Goal: Task Accomplishment & Management: Manage account settings

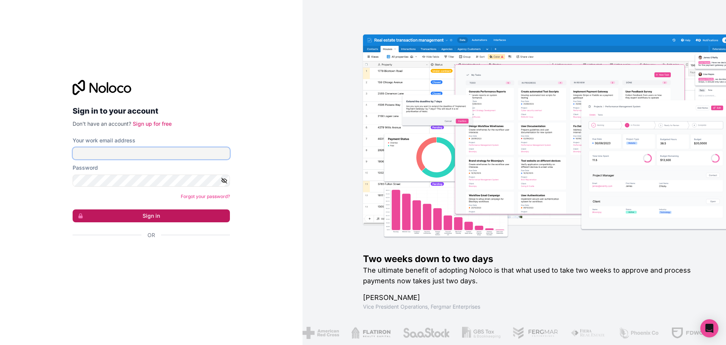
type input "**********"
click at [144, 218] on button "Sign in" at bounding box center [151, 215] width 157 height 13
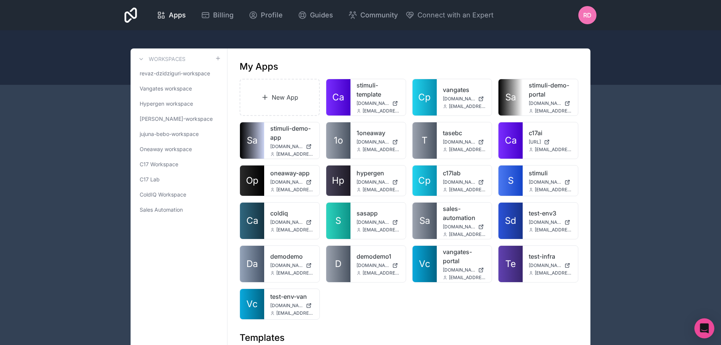
click at [704, 328] on icon "Open Intercom Messenger" at bounding box center [704, 328] width 9 height 10
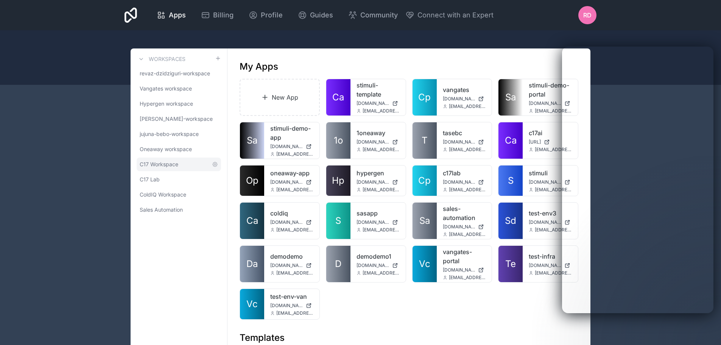
click at [160, 165] on span "C17 Workspace" at bounding box center [159, 164] width 39 height 8
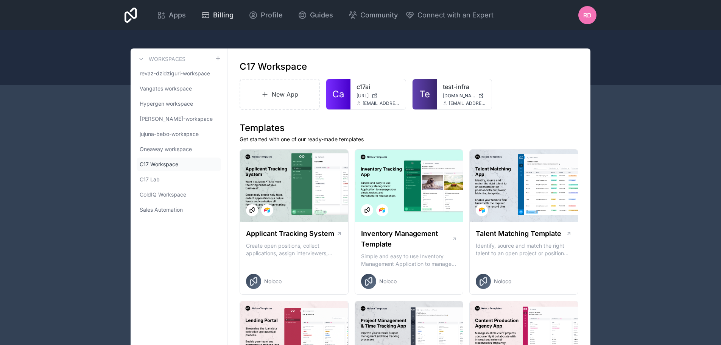
click at [216, 19] on span "Billing" at bounding box center [223, 15] width 20 height 11
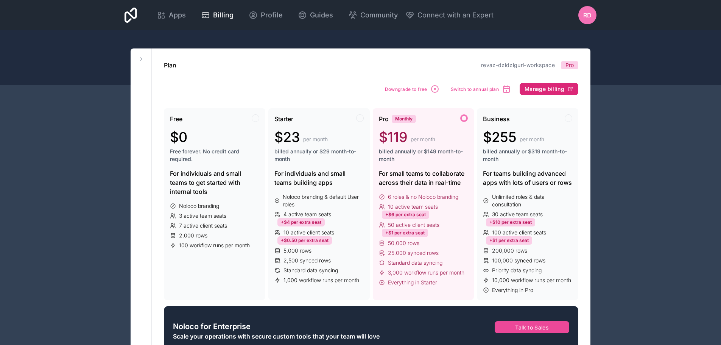
click at [557, 90] on span "Manage billing" at bounding box center [544, 89] width 40 height 7
click at [141, 56] on button at bounding box center [141, 58] width 9 height 9
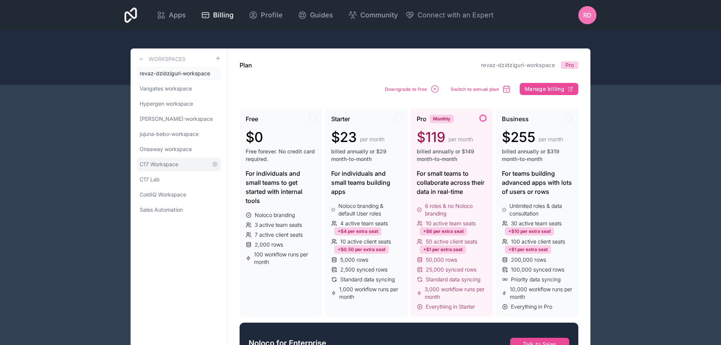
click at [172, 169] on link "C17 Workspace" at bounding box center [179, 164] width 84 height 14
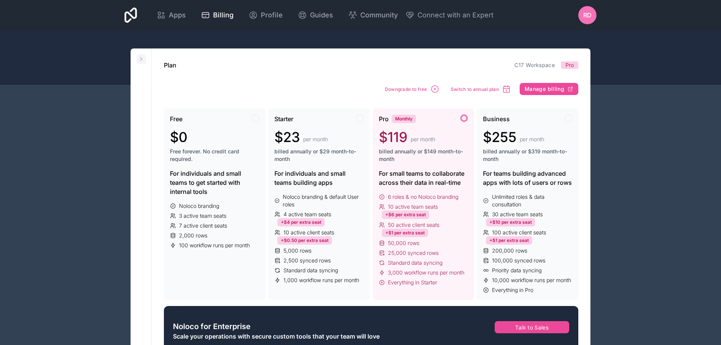
click at [138, 61] on icon at bounding box center [141, 59] width 6 height 6
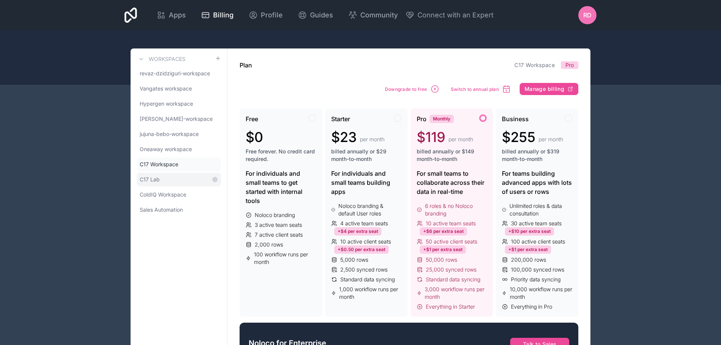
click at [178, 177] on link "C17 Lab" at bounding box center [179, 180] width 84 height 14
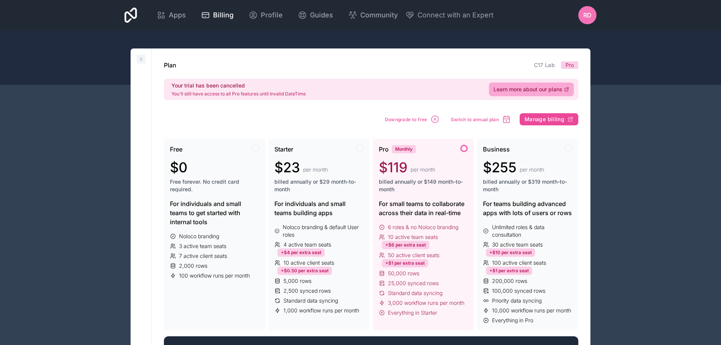
click at [141, 55] on button at bounding box center [141, 58] width 9 height 9
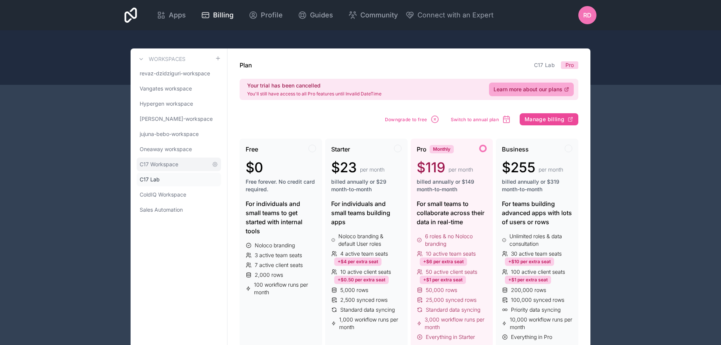
click at [171, 166] on span "C17 Workspace" at bounding box center [159, 164] width 39 height 8
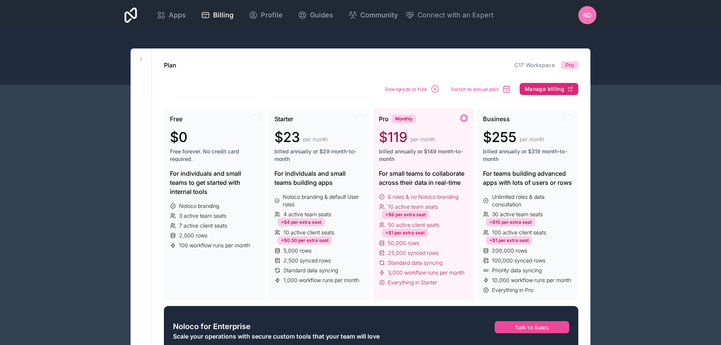
click at [561, 89] on span "Manage billing" at bounding box center [544, 89] width 40 height 7
